Goal: Transaction & Acquisition: Subscribe to service/newsletter

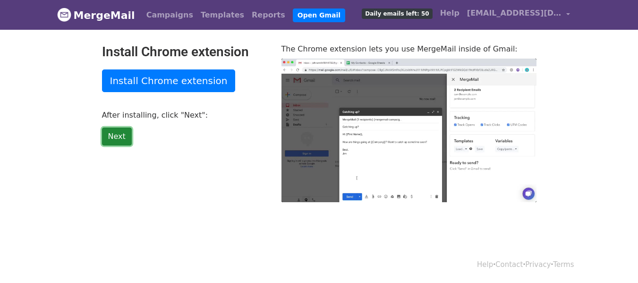
click at [125, 139] on link "Next" at bounding box center [117, 137] width 30 height 18
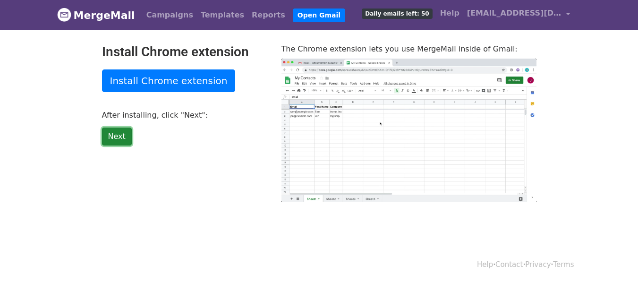
type input "24.56"
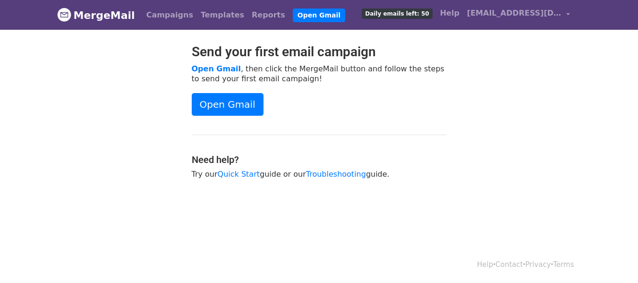
click at [413, 16] on span "Daily emails left: 50" at bounding box center [397, 14] width 70 height 10
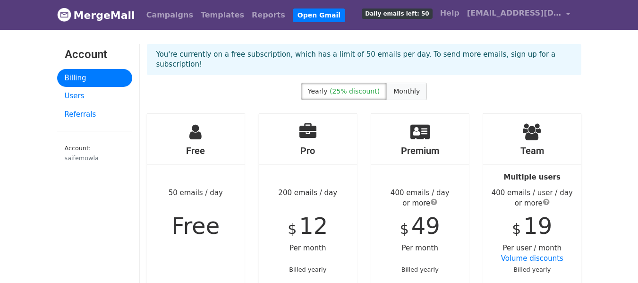
click at [388, 83] on label "Monthly" at bounding box center [407, 91] width 41 height 17
click at [352, 87] on span "(25% discount)" at bounding box center [355, 91] width 50 height 8
click at [64, 96] on link "Users" at bounding box center [94, 96] width 75 height 18
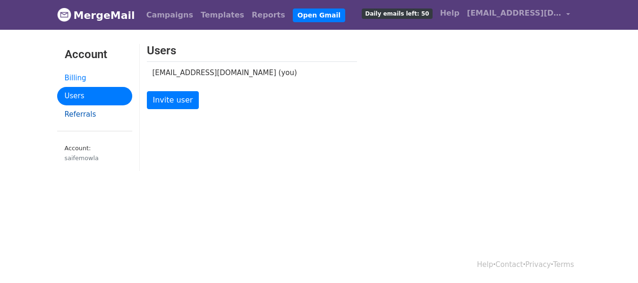
click at [81, 113] on link "Referrals" at bounding box center [94, 114] width 75 height 18
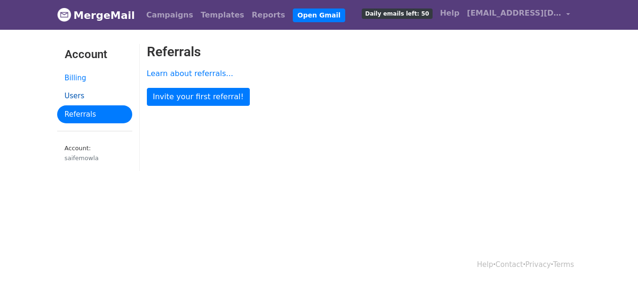
click at [81, 96] on link "Users" at bounding box center [94, 96] width 75 height 18
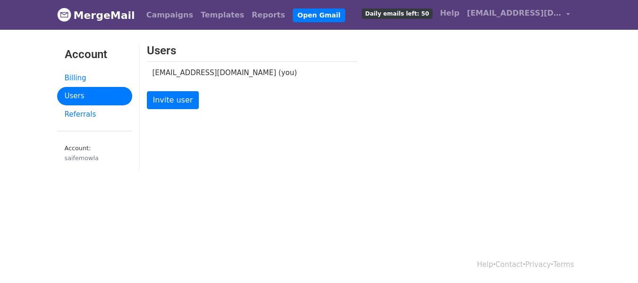
scroll to position [1, 0]
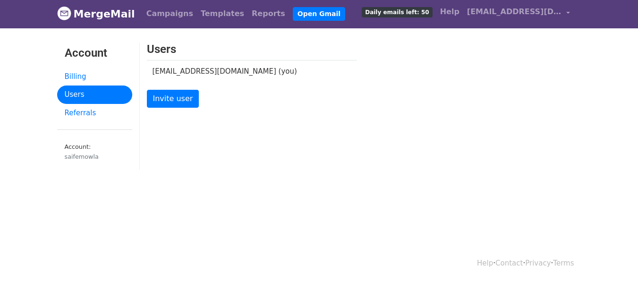
click at [403, 19] on link "Daily emails left: 50" at bounding box center [397, 11] width 78 height 19
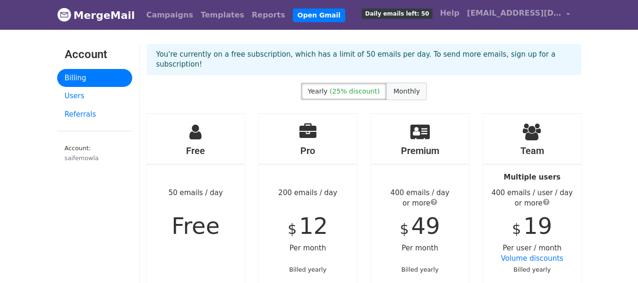
click at [407, 87] on span "Monthly" at bounding box center [407, 91] width 26 height 8
click at [371, 83] on label "Yearly (25% discount)" at bounding box center [344, 91] width 86 height 17
click at [500, 9] on span "[EMAIL_ADDRESS][DOMAIN_NAME]" at bounding box center [514, 13] width 95 height 11
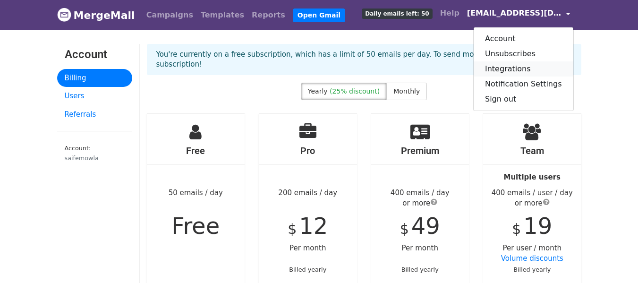
click at [517, 69] on link "Integrations" at bounding box center [524, 68] width 100 height 15
